Goal: Navigation & Orientation: Find specific page/section

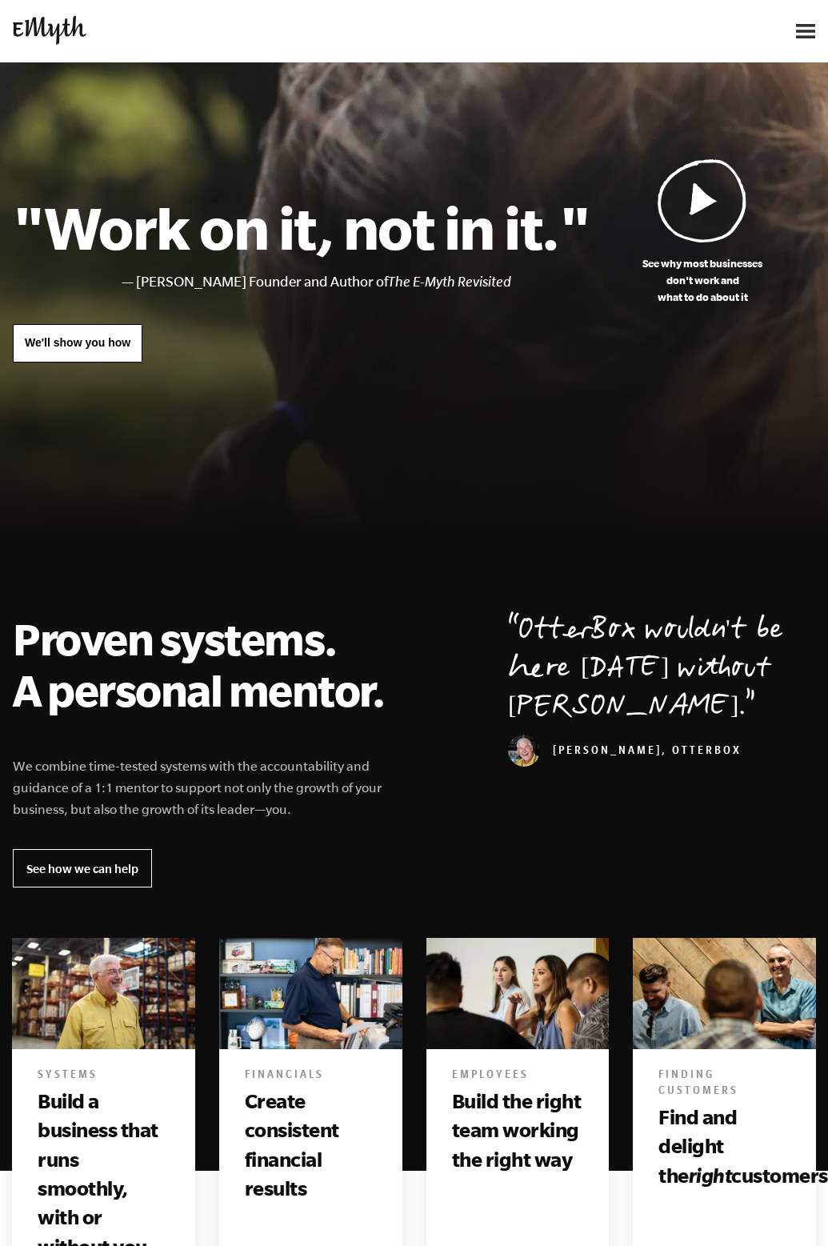
click at [806, 32] on img at bounding box center [805, 31] width 19 height 14
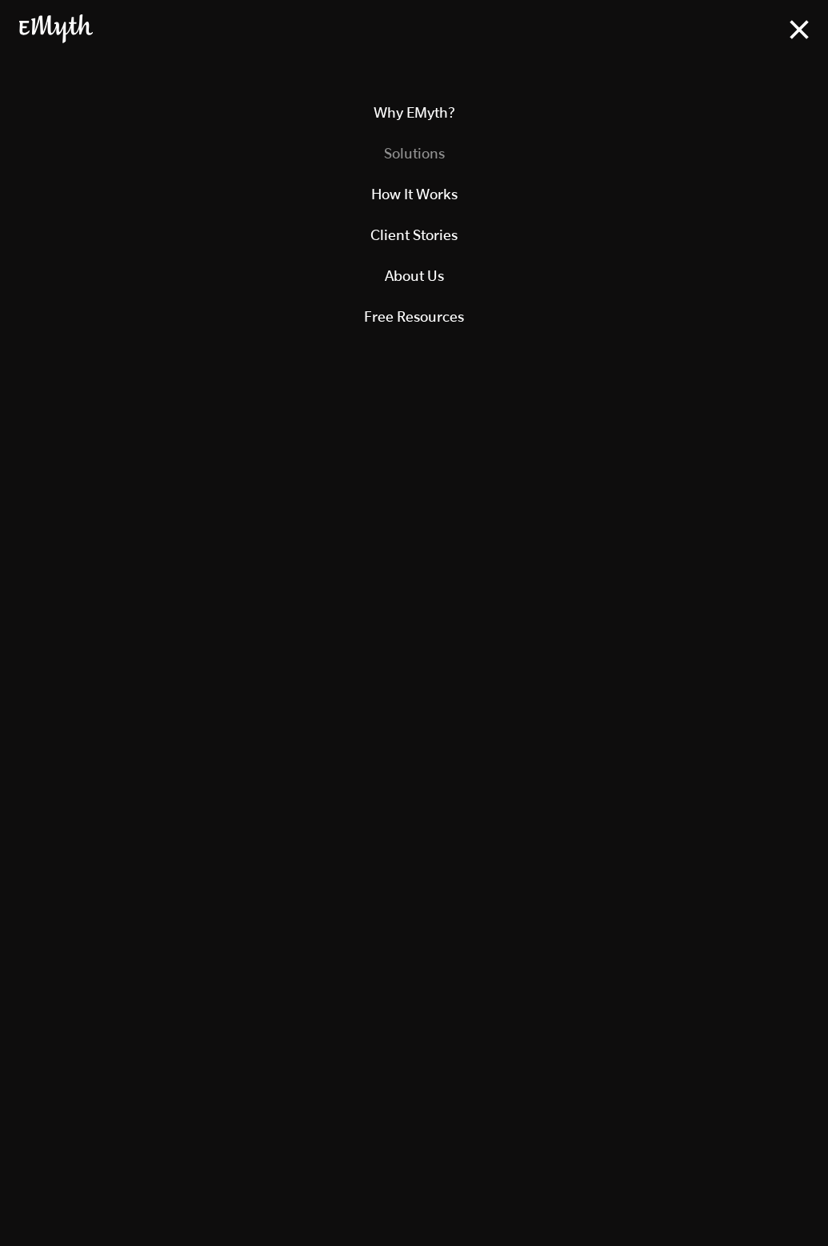
click at [426, 150] on link "Solutions" at bounding box center [414, 153] width 790 height 41
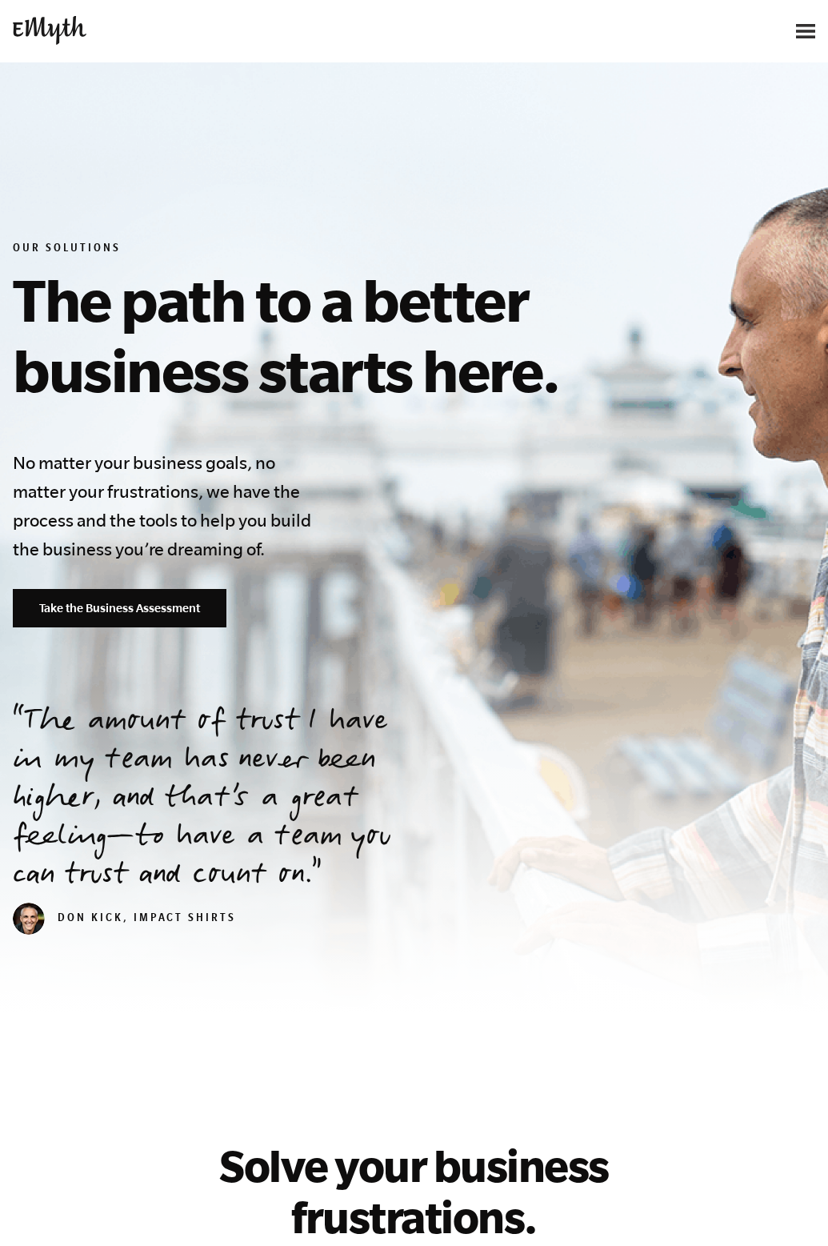
click at [797, 32] on div at bounding box center [712, 31] width 206 height 35
click at [801, 34] on img at bounding box center [805, 31] width 19 height 14
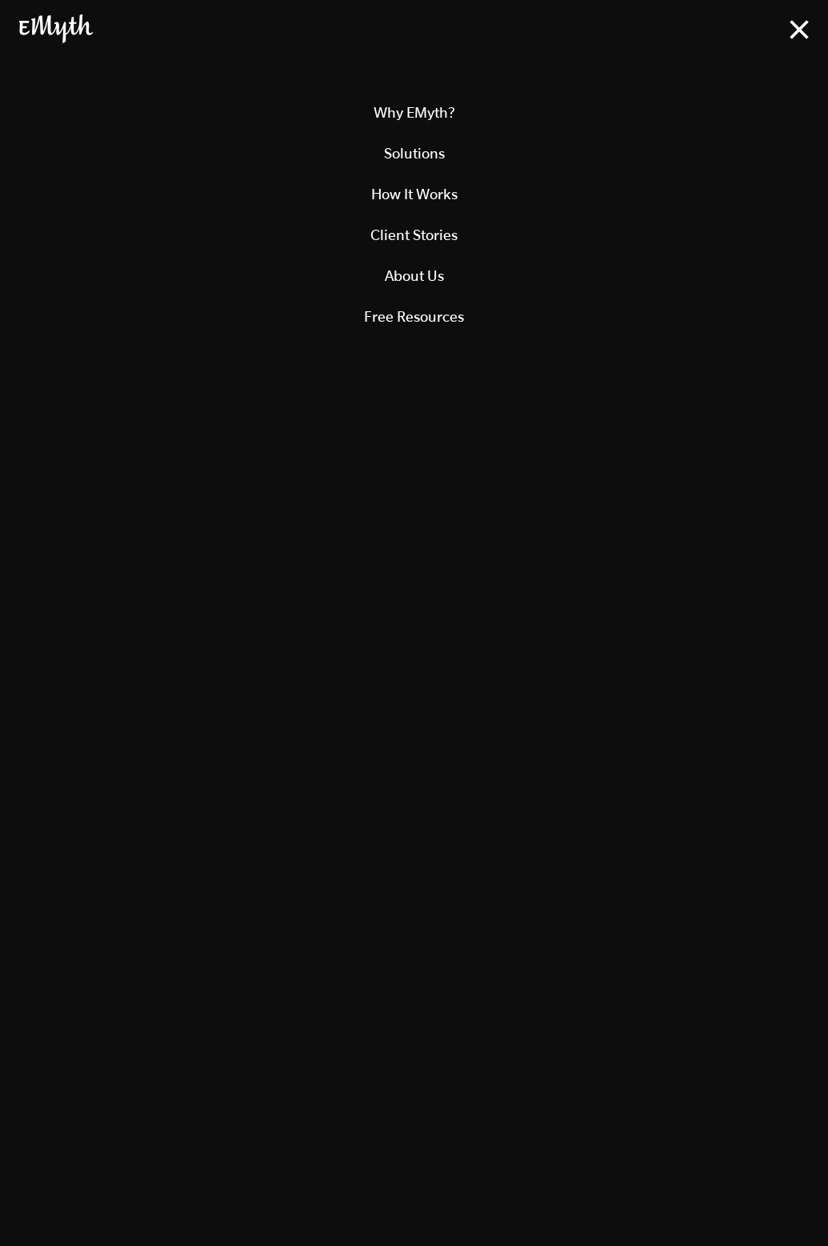
click at [60, 20] on img at bounding box center [56, 28] width 74 height 29
